Goal: Task Accomplishment & Management: Complete application form

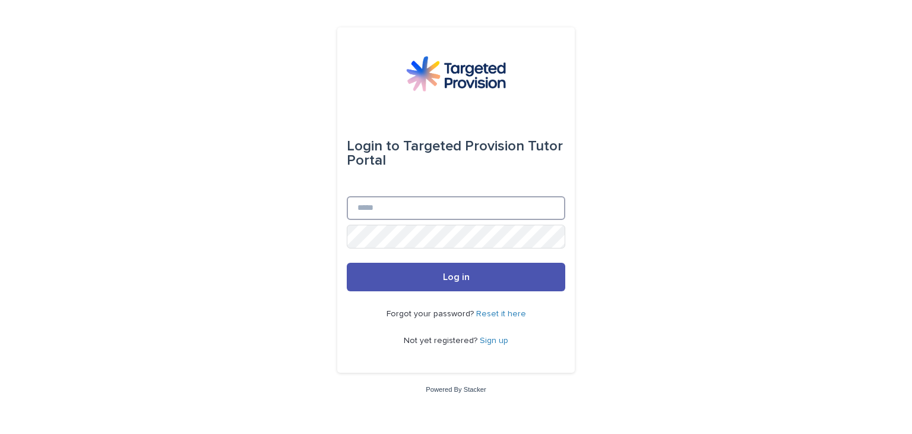
click at [480, 206] on input "Email" at bounding box center [456, 208] width 219 height 24
type input "**********"
click at [347, 263] on button "Log in" at bounding box center [456, 277] width 219 height 29
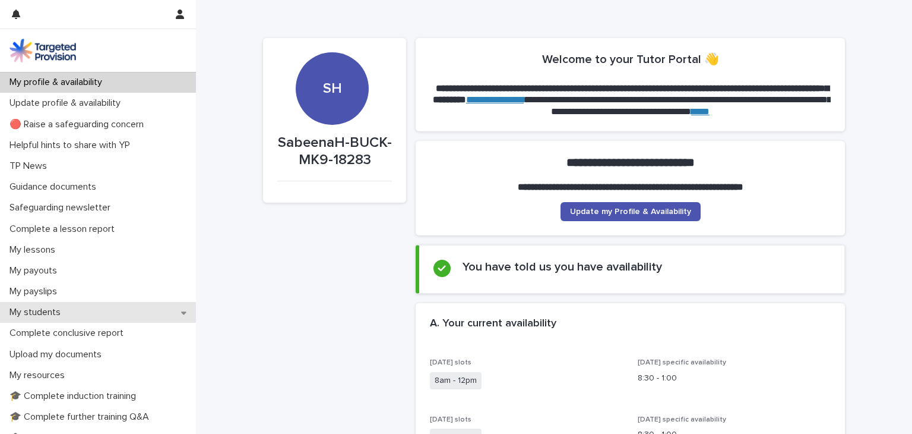
click at [99, 315] on div "My students" at bounding box center [98, 312] width 196 height 21
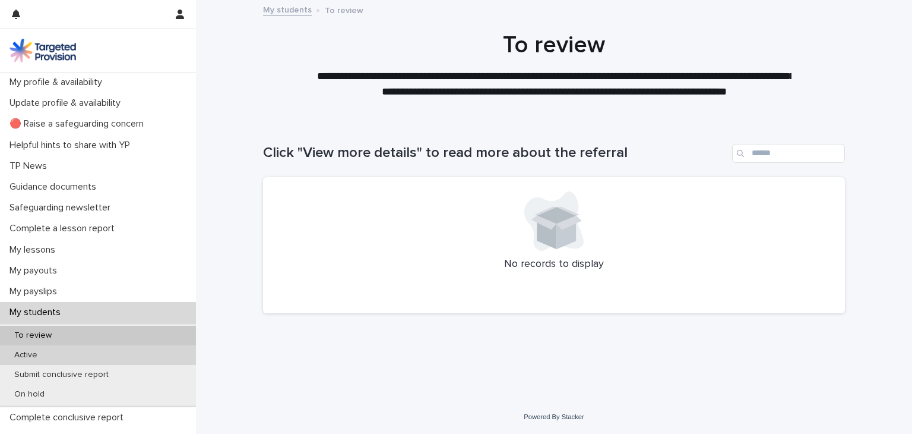
click at [128, 357] on div "Active" at bounding box center [98, 355] width 196 height 20
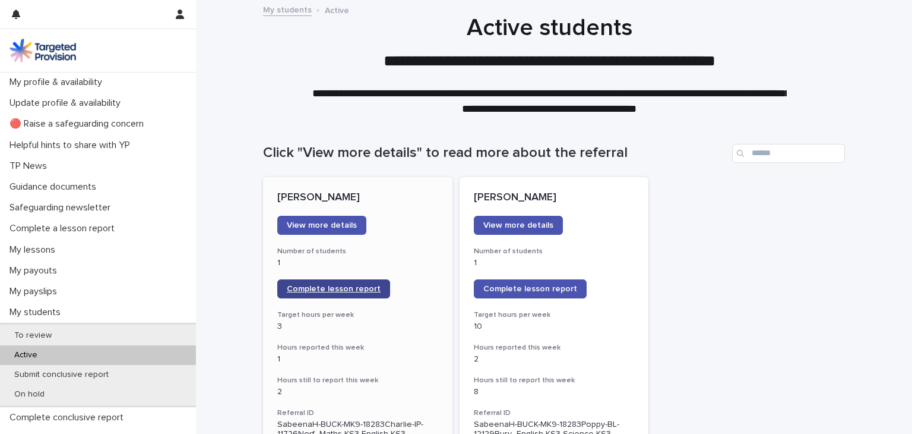
click at [358, 293] on link "Complete lesson report" at bounding box center [333, 288] width 113 height 19
click at [228, 25] on div "**********" at bounding box center [550, 65] width 708 height 103
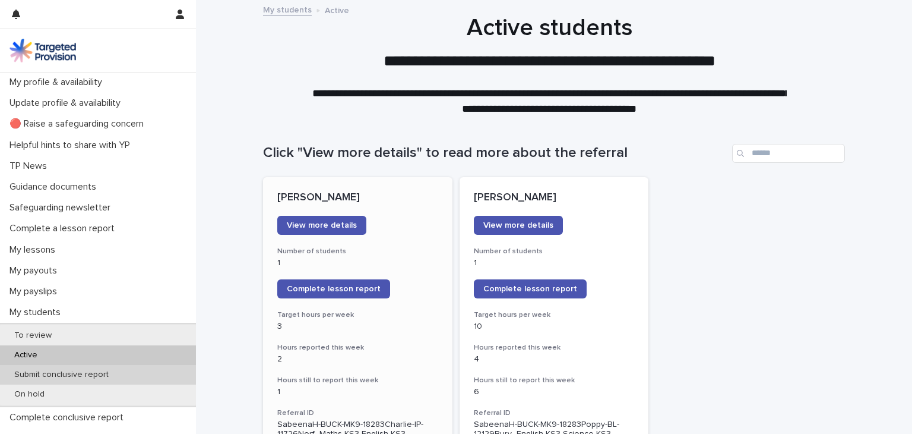
click at [100, 382] on div "Submit conclusive report" at bounding box center [98, 375] width 196 height 20
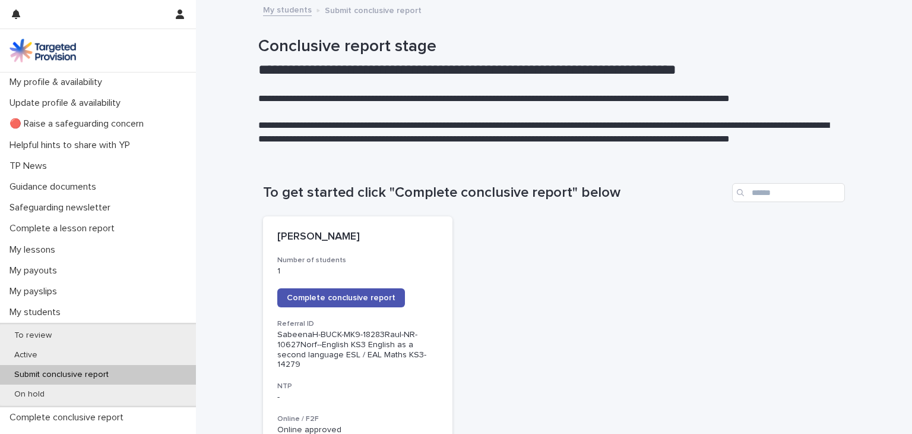
scroll to position [198, 0]
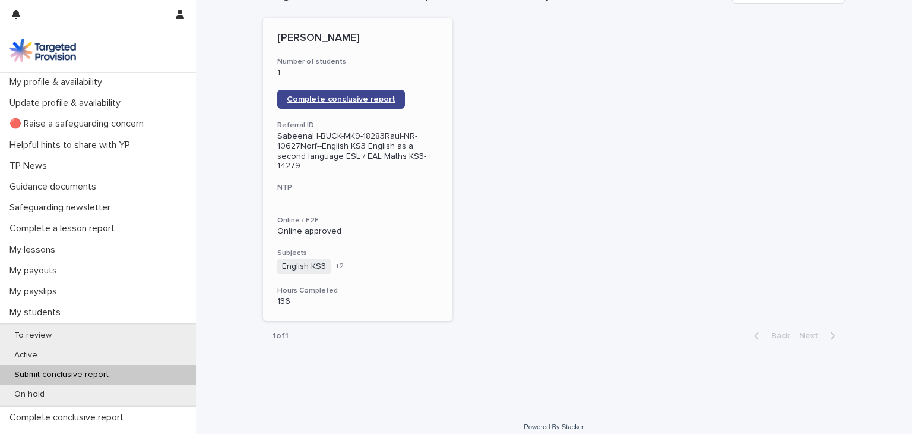
click at [372, 101] on span "Complete conclusive report" at bounding box center [341, 99] width 109 height 8
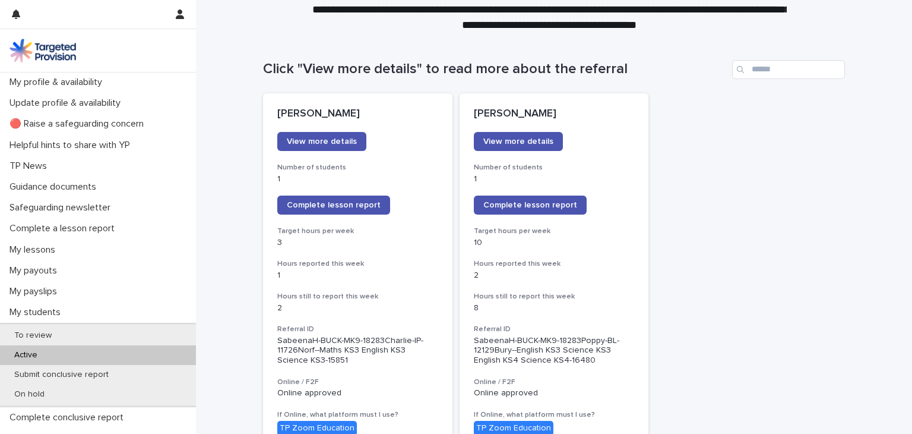
scroll to position [93, 0]
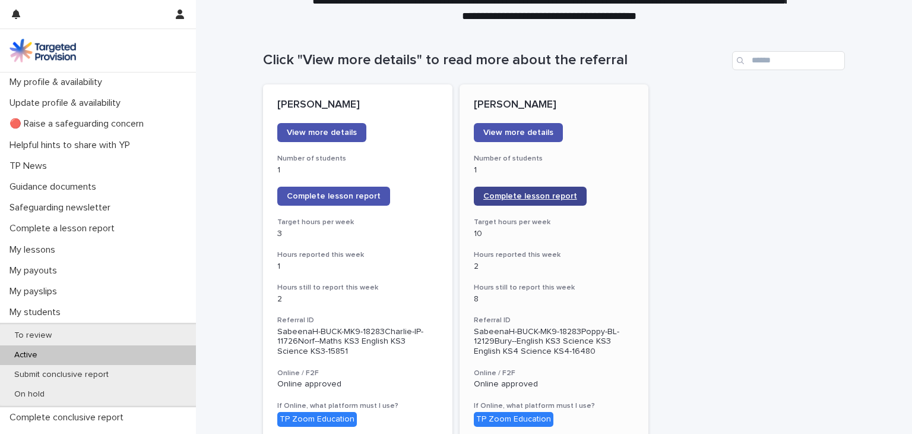
click at [519, 196] on span "Complete lesson report" at bounding box center [531, 196] width 94 height 8
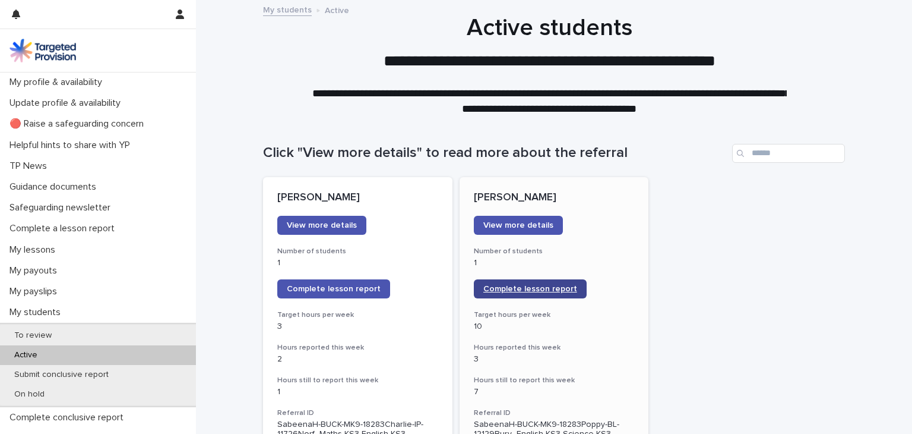
click at [526, 290] on span "Complete lesson report" at bounding box center [531, 289] width 94 height 8
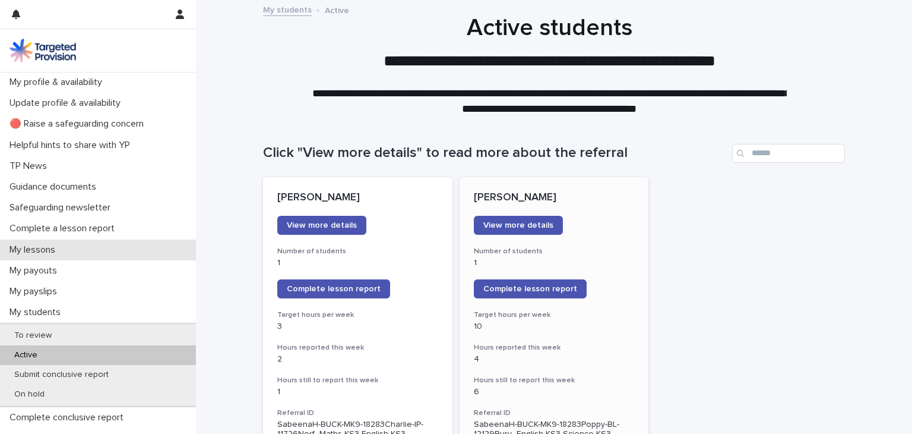
click at [59, 253] on p "My lessons" at bounding box center [35, 249] width 60 height 11
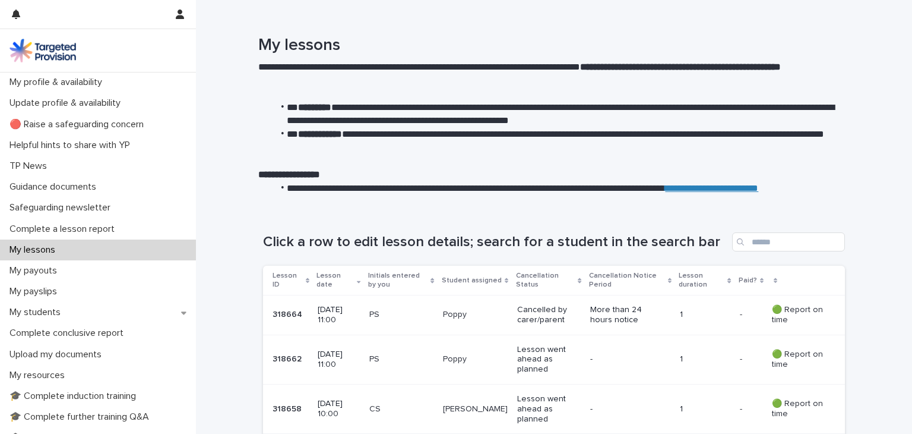
click at [226, 187] on div "**********" at bounding box center [550, 122] width 708 height 173
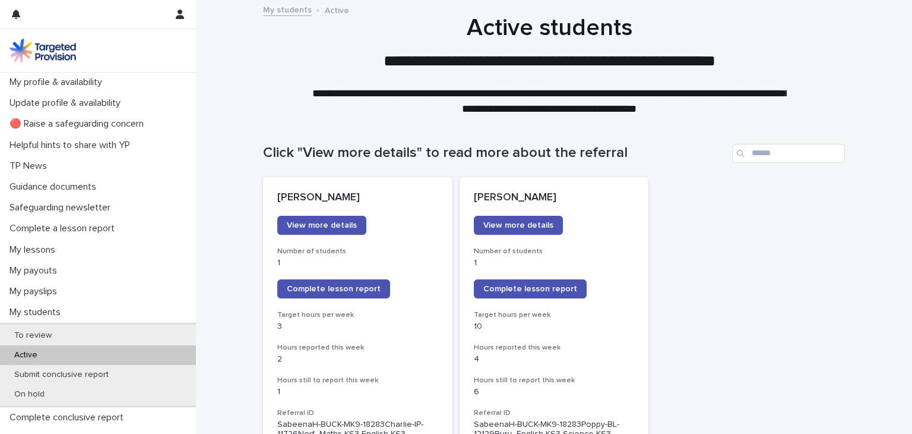
click at [52, 375] on p "Submit conclusive report" at bounding box center [61, 375] width 113 height 10
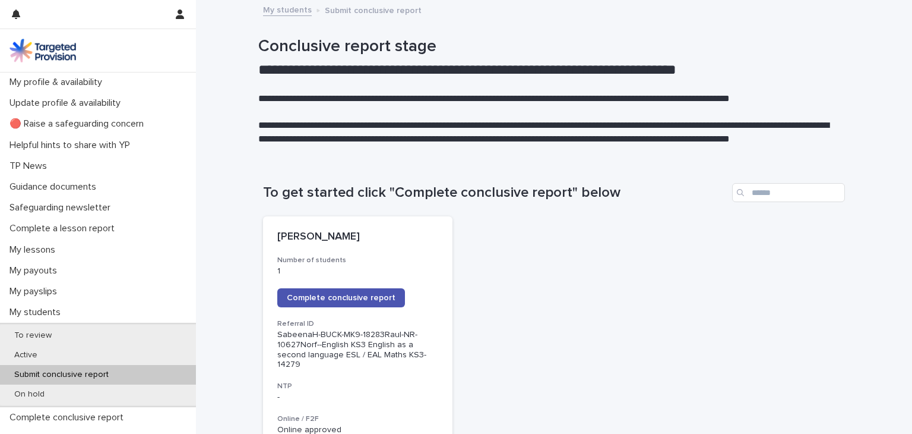
click at [305, 292] on link "Complete conclusive report" at bounding box center [341, 297] width 128 height 19
